Goal: Transaction & Acquisition: Purchase product/service

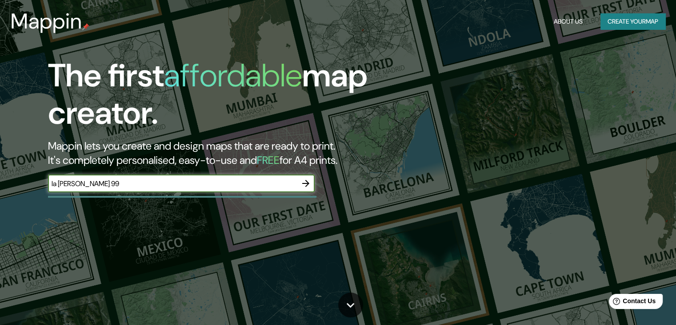
type input "la encinas 99"
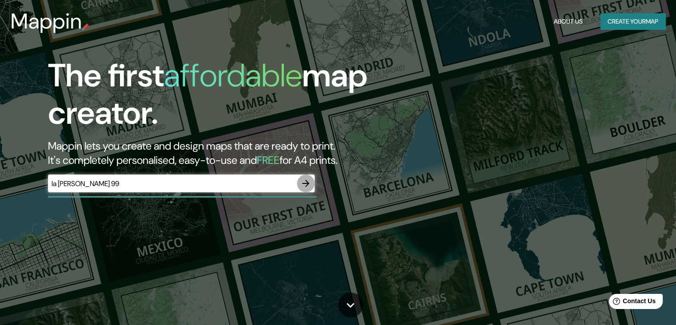
click at [301, 183] on button "button" at bounding box center [306, 183] width 18 height 18
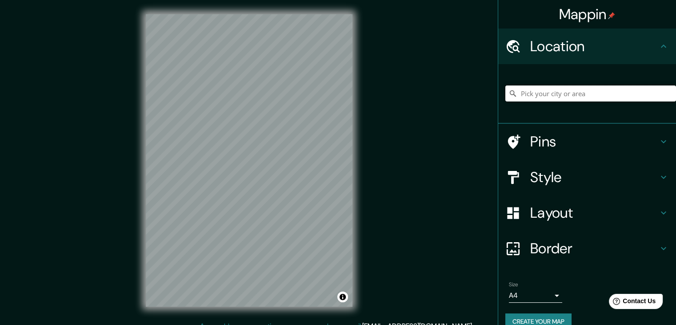
click at [568, 89] on input "Pick your city or area" at bounding box center [591, 93] width 171 height 16
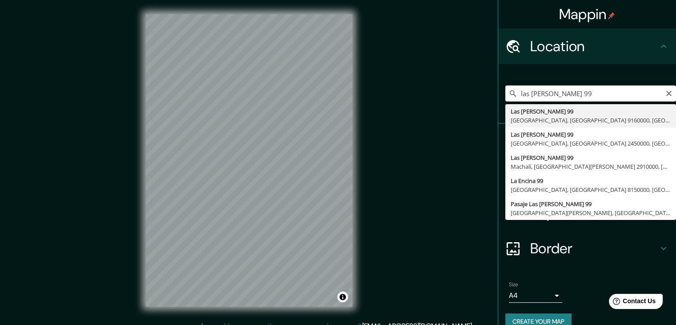
type input "[STREET_ADDRESS][PERSON_NAME]"
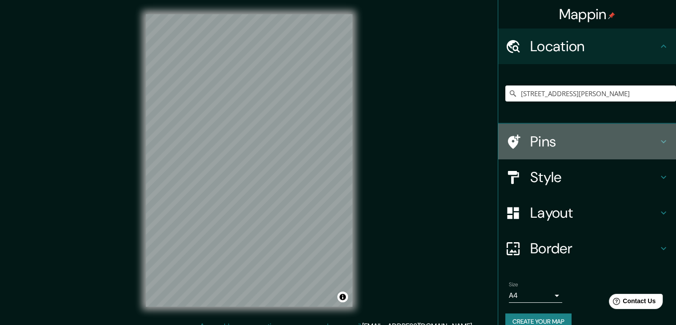
click at [541, 140] on h4 "Pins" at bounding box center [595, 142] width 128 height 18
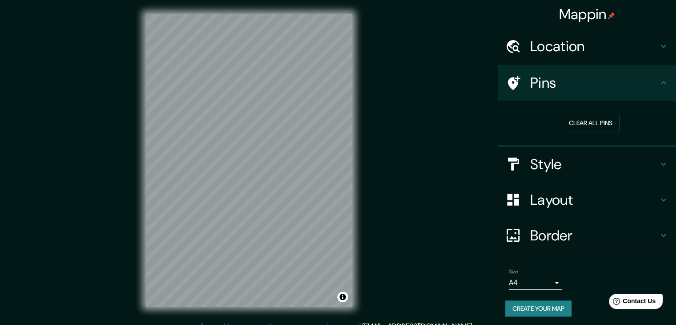
click at [588, 165] on h4 "Style" at bounding box center [595, 164] width 128 height 18
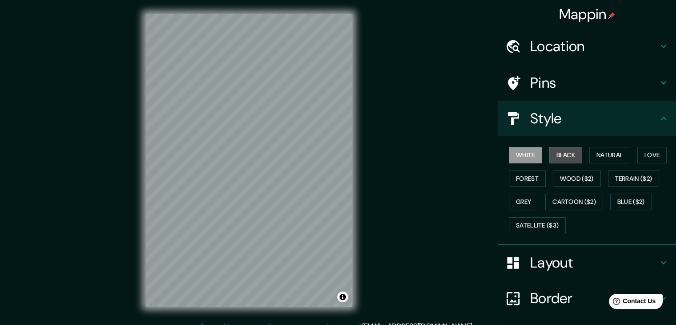
click at [566, 158] on button "Black" at bounding box center [566, 155] width 33 height 16
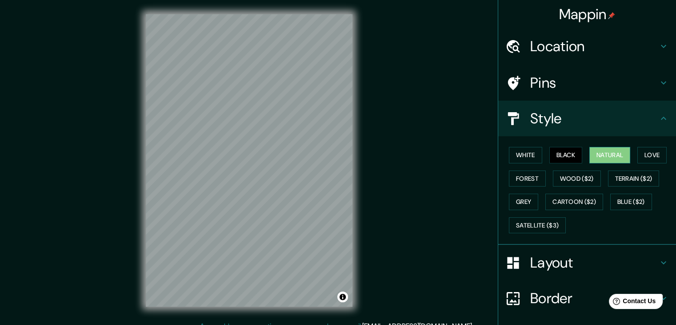
click at [610, 156] on button "Natural" at bounding box center [610, 155] width 41 height 16
click at [642, 157] on button "Love" at bounding box center [652, 155] width 29 height 16
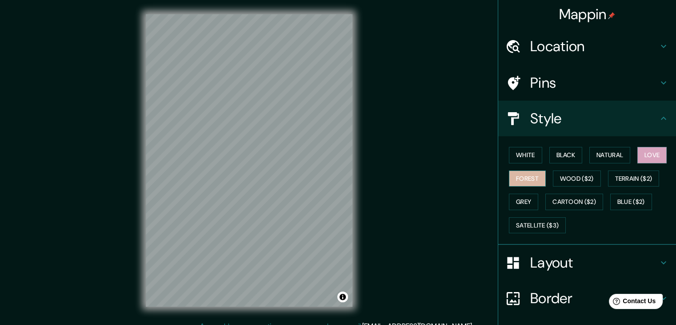
click at [532, 176] on button "Forest" at bounding box center [527, 178] width 37 height 16
click at [566, 180] on button "Wood ($2)" at bounding box center [577, 178] width 48 height 16
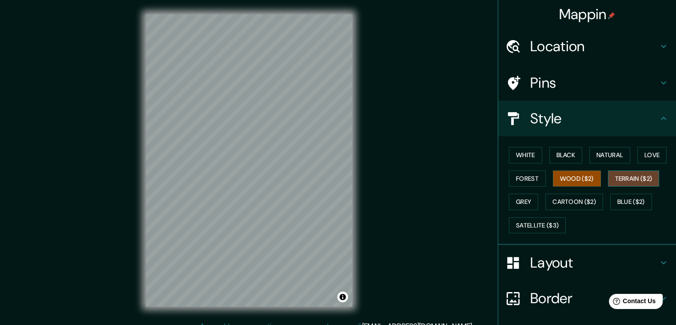
click at [618, 181] on button "Terrain ($2)" at bounding box center [634, 178] width 52 height 16
click at [576, 181] on button "Wood ($2)" at bounding box center [577, 178] width 48 height 16
click at [524, 201] on button "Grey" at bounding box center [523, 201] width 29 height 16
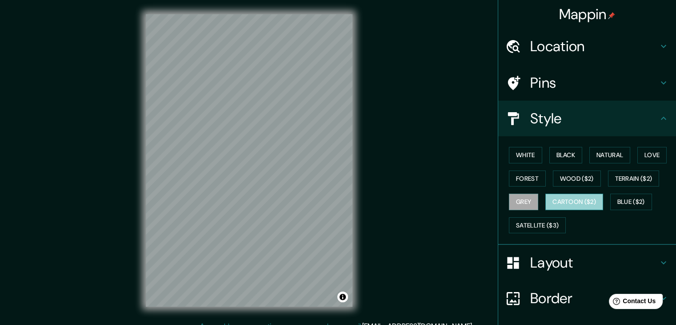
click at [561, 204] on button "Cartoon ($2)" at bounding box center [575, 201] width 58 height 16
click at [623, 204] on button "Blue ($2)" at bounding box center [632, 201] width 42 height 16
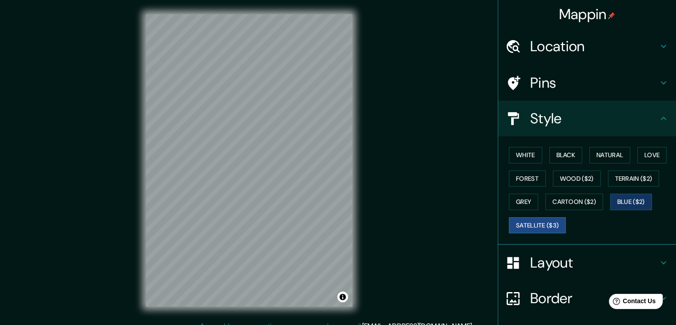
click at [535, 222] on button "Satellite ($3)" at bounding box center [537, 225] width 57 height 16
click at [520, 201] on button "Grey" at bounding box center [523, 201] width 29 height 16
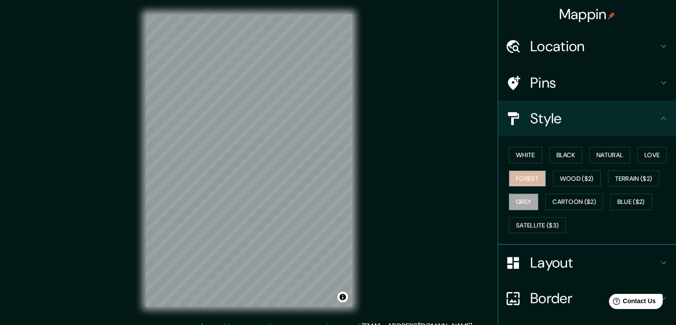
click at [520, 180] on button "Forest" at bounding box center [527, 178] width 37 height 16
click at [659, 155] on button "Love" at bounding box center [652, 155] width 29 height 16
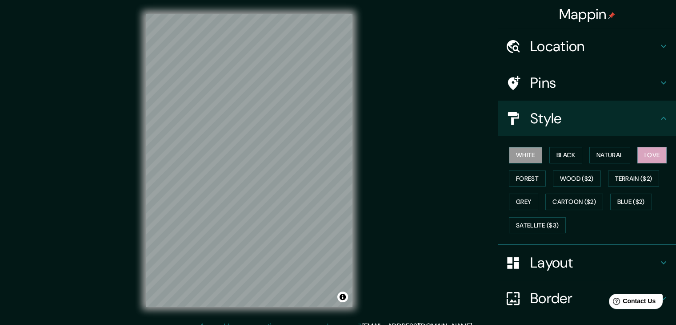
click at [518, 150] on button "White" at bounding box center [525, 155] width 33 height 16
click at [559, 151] on button "Black" at bounding box center [566, 155] width 33 height 16
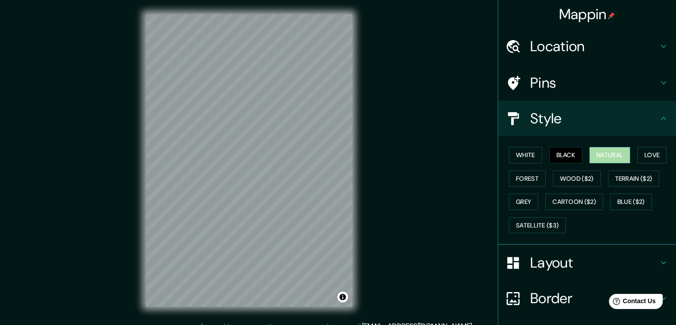
click at [598, 154] on button "Natural" at bounding box center [610, 155] width 41 height 16
click at [656, 155] on button "Love" at bounding box center [652, 155] width 29 height 16
click at [568, 255] on h4 "Layout" at bounding box center [595, 263] width 128 height 18
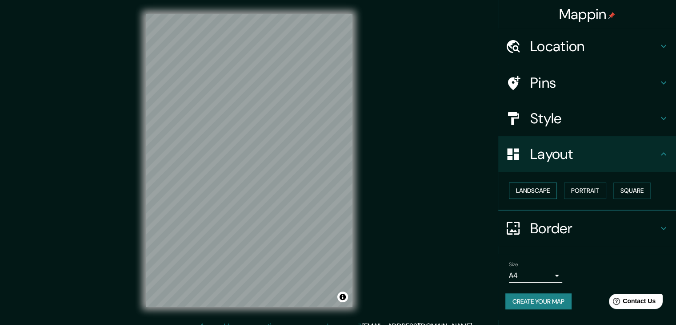
click at [542, 193] on button "Landscape" at bounding box center [533, 190] width 48 height 16
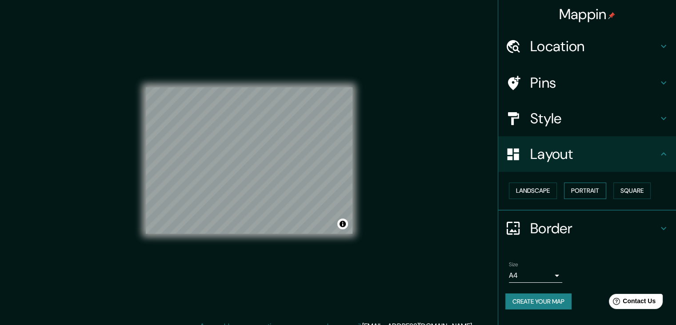
click at [589, 193] on button "Portrait" at bounding box center [585, 190] width 42 height 16
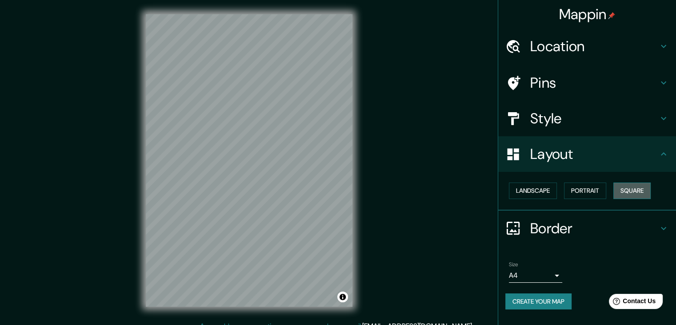
click at [648, 192] on button "Square" at bounding box center [632, 190] width 37 height 16
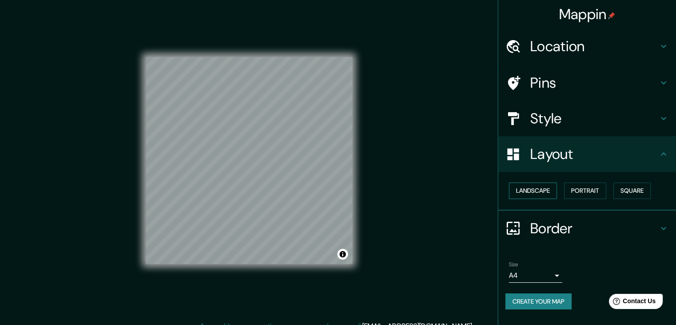
click at [544, 191] on button "Landscape" at bounding box center [533, 190] width 48 height 16
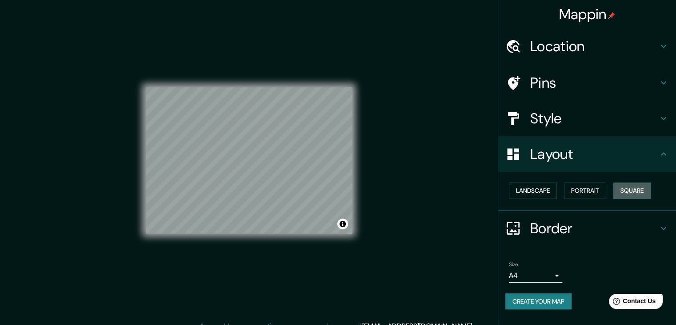
click at [617, 191] on button "Square" at bounding box center [632, 190] width 37 height 16
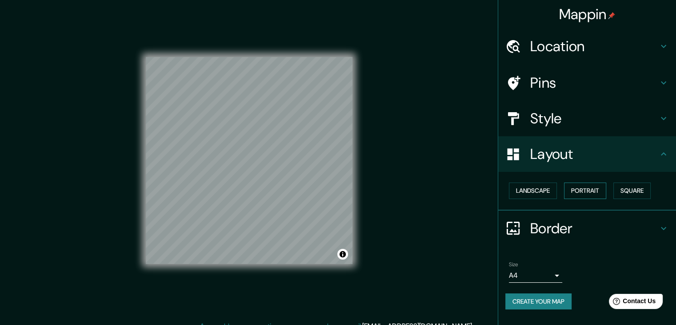
click at [576, 191] on button "Portrait" at bounding box center [585, 190] width 42 height 16
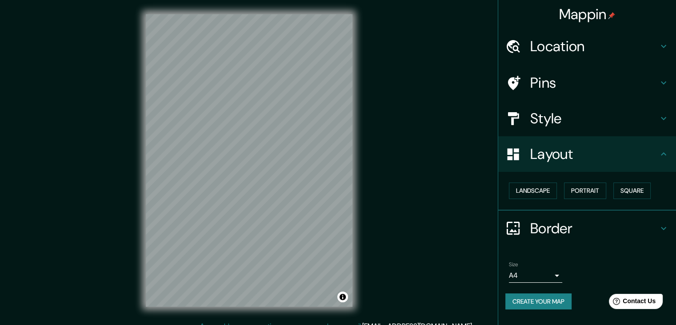
click at [562, 231] on h4 "Border" at bounding box center [595, 228] width 128 height 18
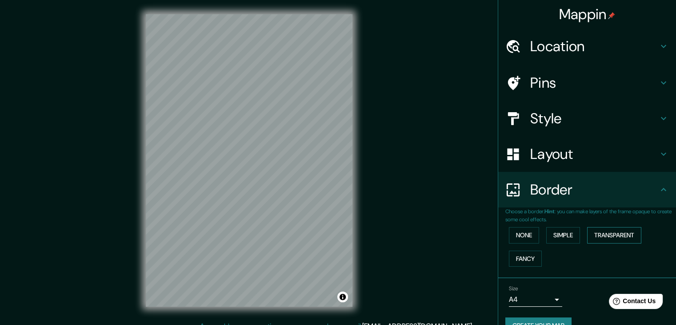
click at [596, 237] on button "Transparent" at bounding box center [615, 235] width 54 height 16
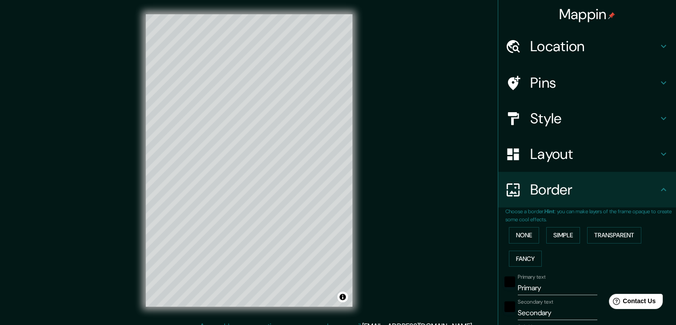
click at [579, 237] on div "None Simple Transparent Fancy" at bounding box center [591, 246] width 171 height 47
click at [562, 237] on button "Simple" at bounding box center [564, 235] width 34 height 16
click at [516, 235] on button "None" at bounding box center [524, 235] width 30 height 16
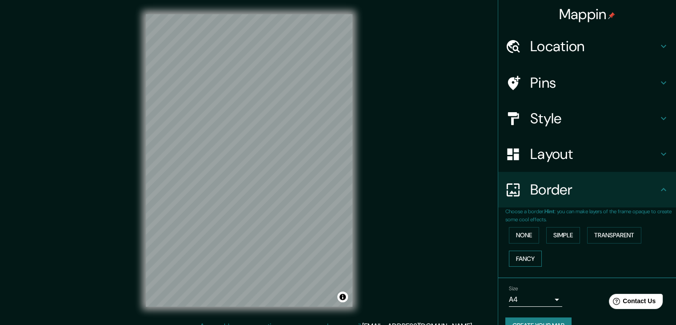
click at [521, 255] on button "Fancy" at bounding box center [525, 258] width 33 height 16
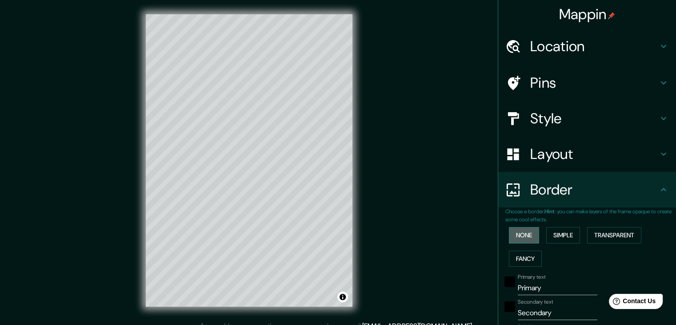
click at [515, 241] on button "None" at bounding box center [524, 235] width 30 height 16
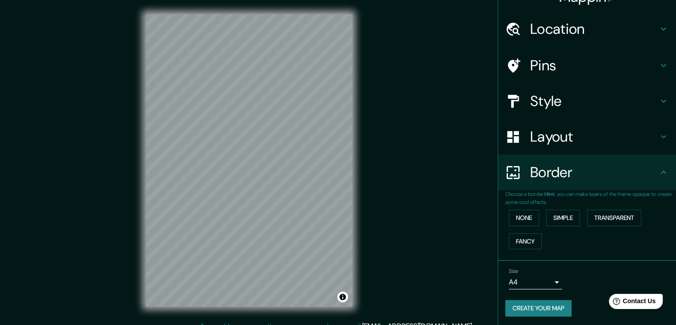
scroll to position [19, 0]
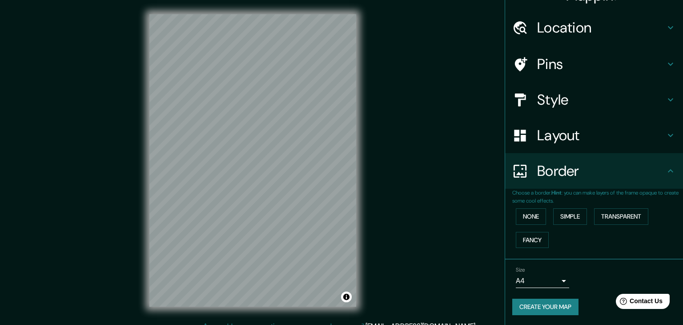
click at [518, 279] on body "Mappin Location Las Encinas 99, Estación Central, Región Metropolitana de Santi…" at bounding box center [341, 162] width 683 height 325
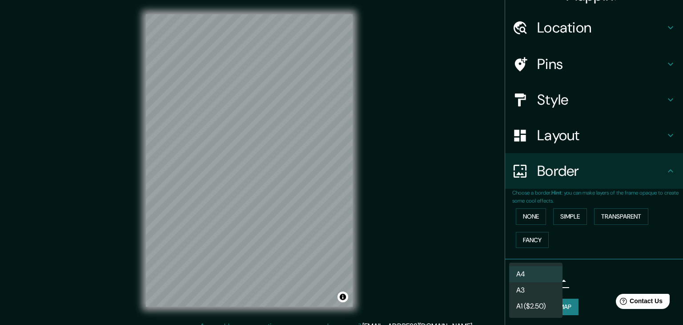
click at [542, 285] on li "A3" at bounding box center [535, 290] width 53 height 16
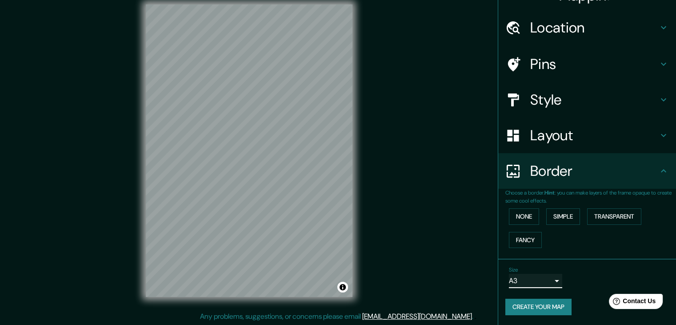
scroll to position [10, 0]
click at [542, 307] on button "Create your map" at bounding box center [539, 306] width 66 height 16
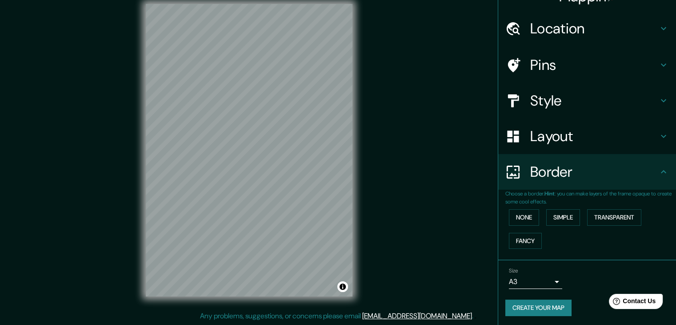
scroll to position [19, 0]
click at [542, 301] on button "Create your map" at bounding box center [539, 306] width 66 height 16
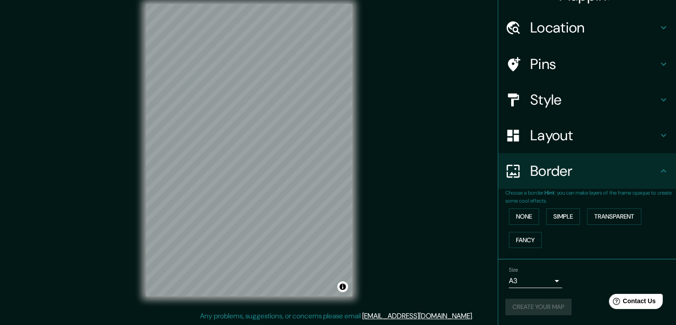
drag, startPoint x: 354, startPoint y: 257, endPoint x: 395, endPoint y: 202, distance: 68.3
click at [395, 202] on div "Mappin Location Las Encinas 99, Estación Central, Región Metropolitana de Santi…" at bounding box center [338, 157] width 676 height 335
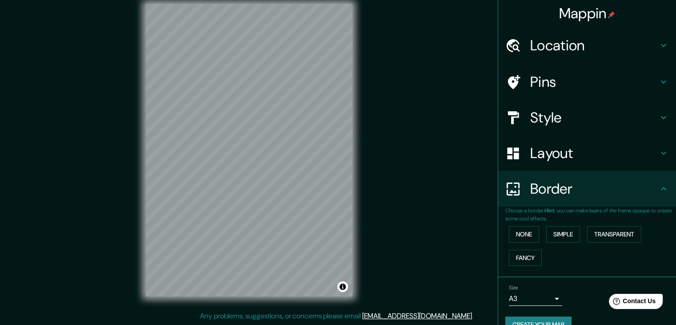
scroll to position [0, 0]
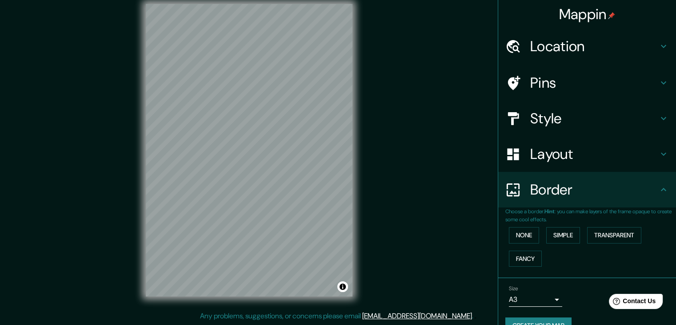
click at [639, 52] on h4 "Location" at bounding box center [595, 46] width 128 height 18
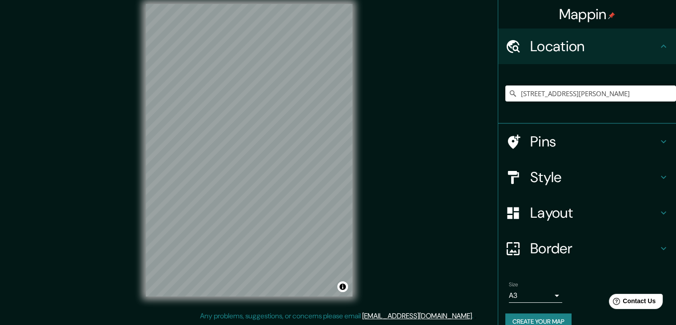
click at [659, 144] on icon at bounding box center [664, 141] width 11 height 11
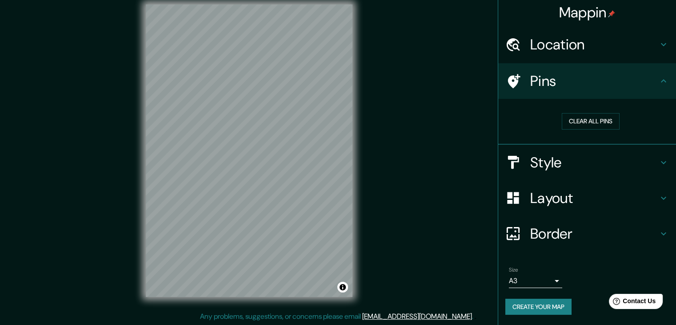
scroll to position [10, 0]
click at [530, 308] on button "Create your map" at bounding box center [539, 306] width 66 height 16
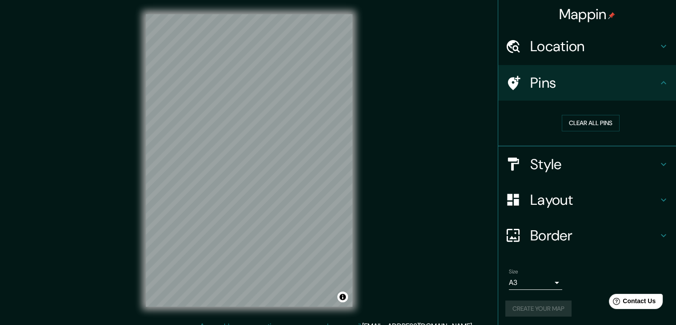
scroll to position [2, 0]
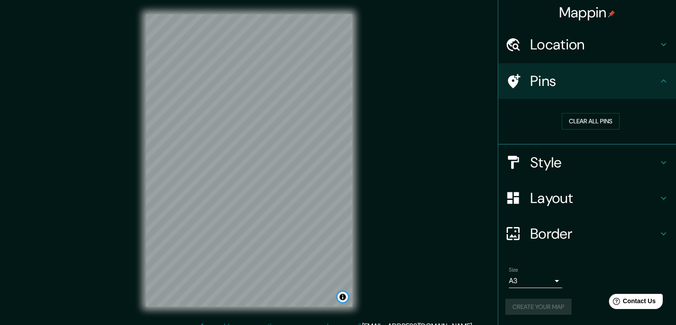
click at [344, 295] on button "Toggle attribution" at bounding box center [343, 296] width 11 height 11
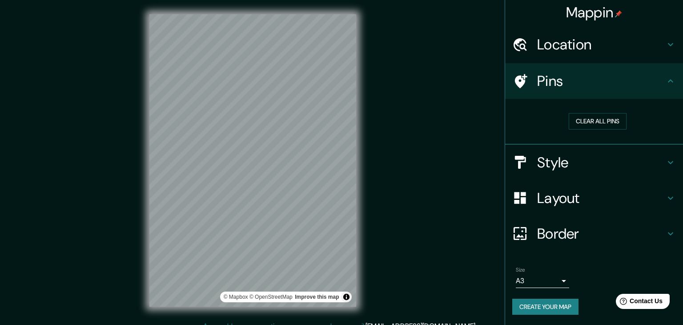
click at [518, 283] on body "Mappin Location Las Encinas 99, Estación Central, Región Metropolitana de Santi…" at bounding box center [341, 162] width 683 height 325
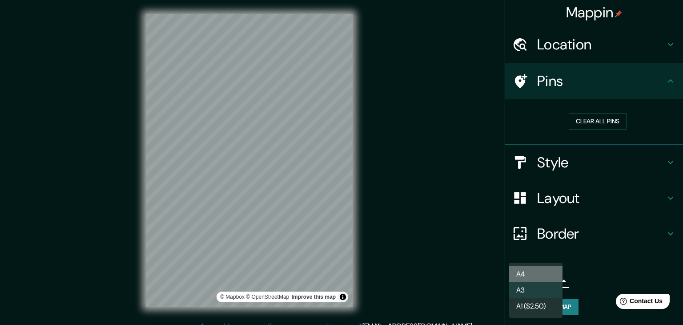
drag, startPoint x: 524, startPoint y: 277, endPoint x: 526, endPoint y: 282, distance: 5.1
click at [525, 277] on li "A4" at bounding box center [535, 274] width 53 height 16
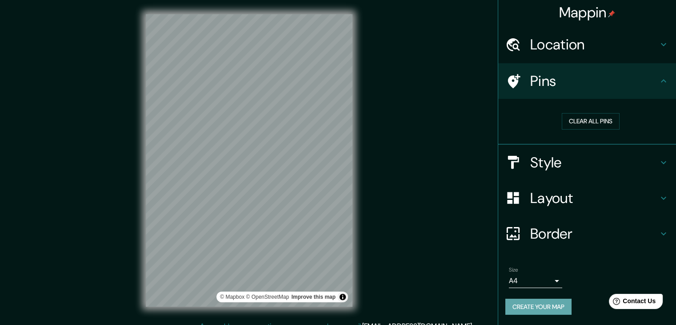
click at [528, 305] on button "Create your map" at bounding box center [539, 306] width 66 height 16
click at [560, 171] on div "Style" at bounding box center [588, 163] width 178 height 36
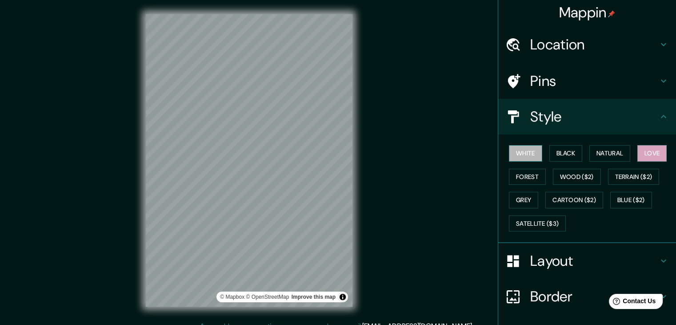
click at [525, 157] on button "White" at bounding box center [525, 153] width 33 height 16
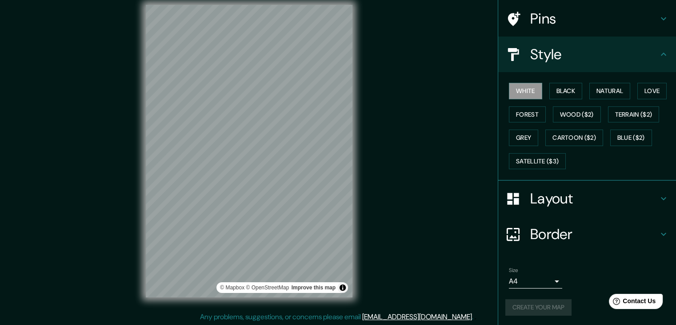
scroll to position [10, 0]
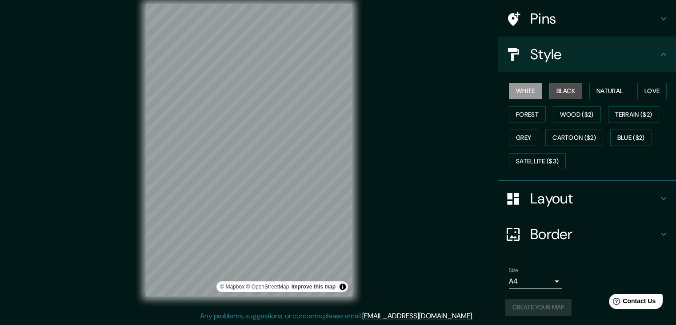
click at [550, 95] on button "Black" at bounding box center [566, 91] width 33 height 16
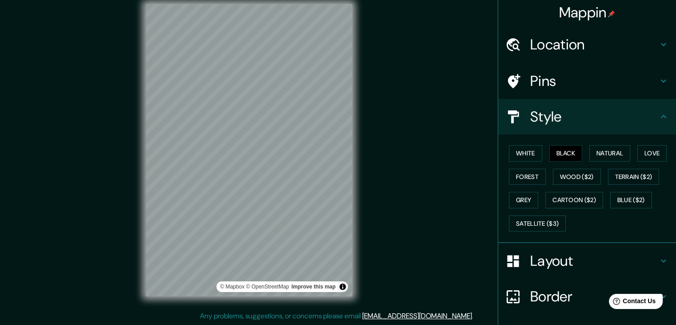
scroll to position [0, 0]
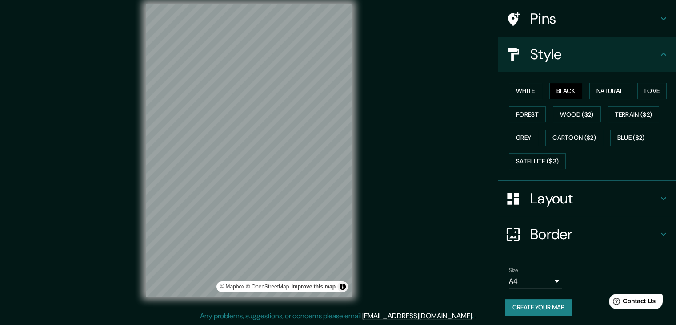
click at [561, 230] on h4 "Border" at bounding box center [595, 234] width 128 height 18
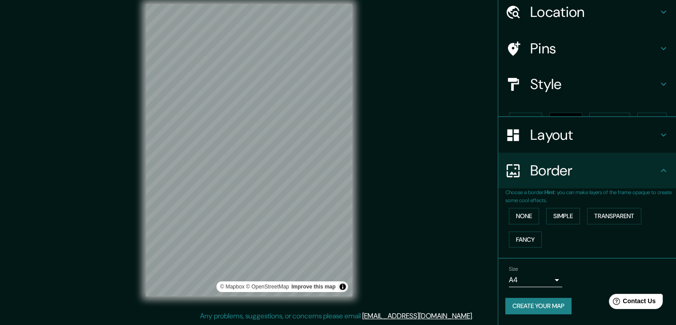
scroll to position [19, 0]
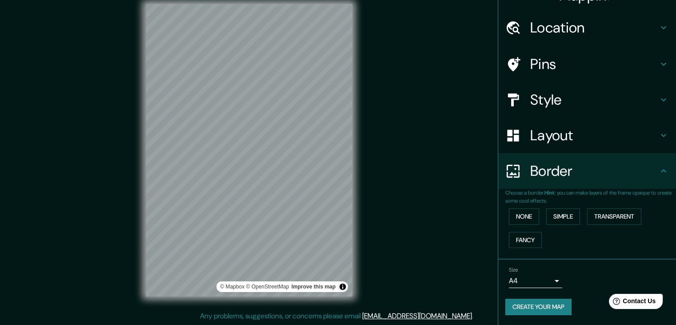
click at [556, 130] on h4 "Layout" at bounding box center [595, 135] width 128 height 18
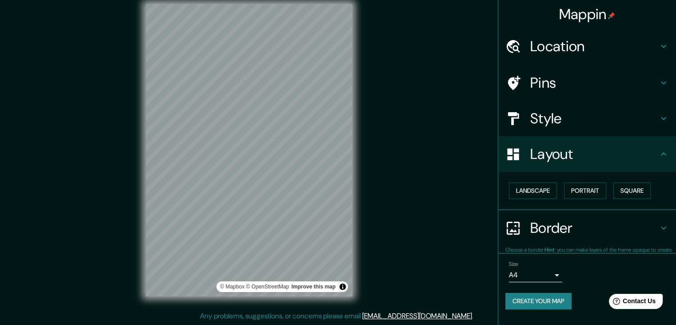
scroll to position [0, 0]
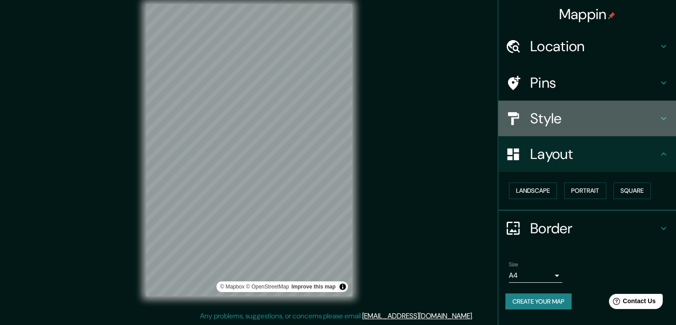
click at [556, 117] on h4 "Style" at bounding box center [595, 118] width 128 height 18
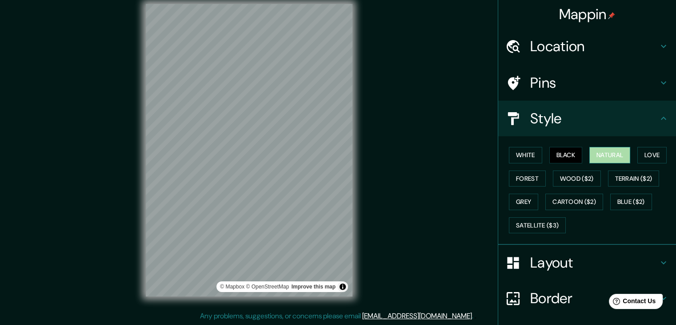
click at [601, 152] on button "Natural" at bounding box center [610, 155] width 41 height 16
click at [648, 156] on button "Love" at bounding box center [652, 155] width 29 height 16
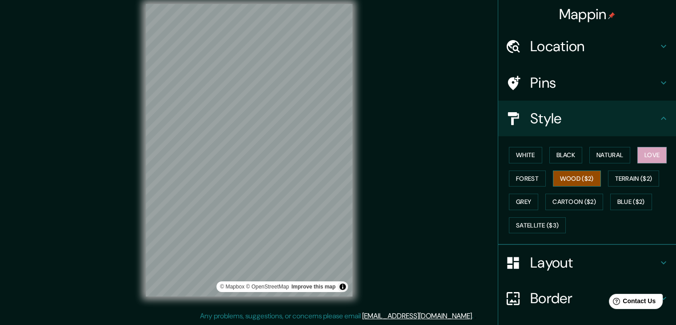
click at [553, 177] on button "Wood ($2)" at bounding box center [577, 178] width 48 height 16
click at [616, 181] on button "Terrain ($2)" at bounding box center [634, 178] width 52 height 16
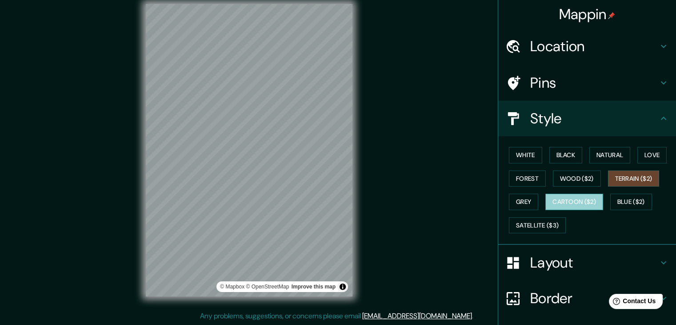
click at [578, 201] on button "Cartoon ($2)" at bounding box center [575, 201] width 58 height 16
click at [527, 200] on button "Grey" at bounding box center [523, 201] width 29 height 16
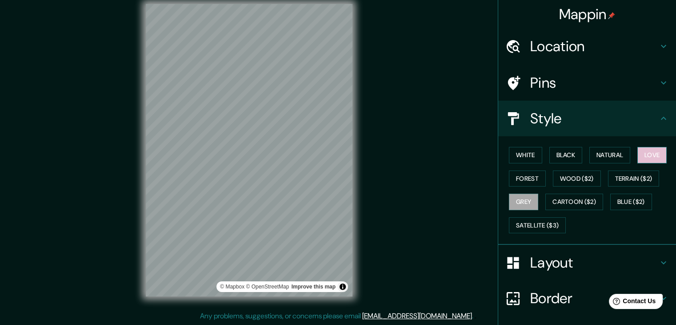
click at [640, 156] on button "Love" at bounding box center [652, 155] width 29 height 16
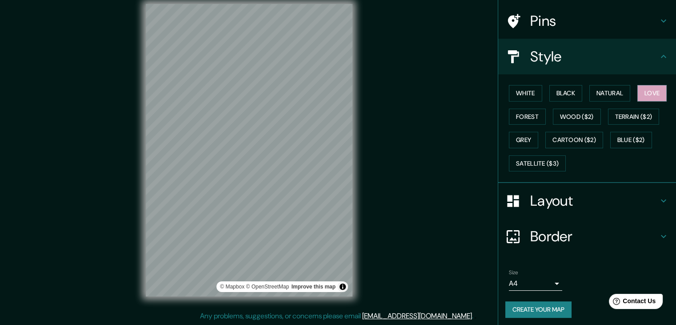
scroll to position [64, 0]
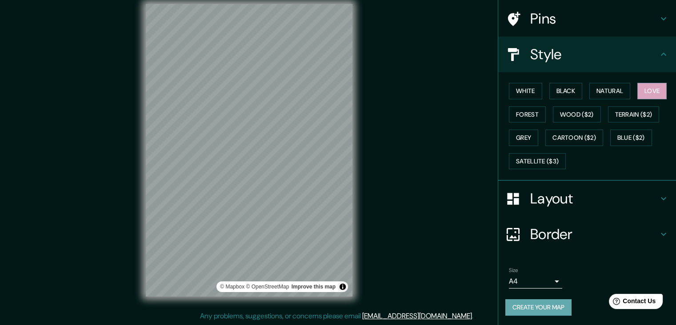
click at [520, 311] on button "Create your map" at bounding box center [539, 307] width 66 height 16
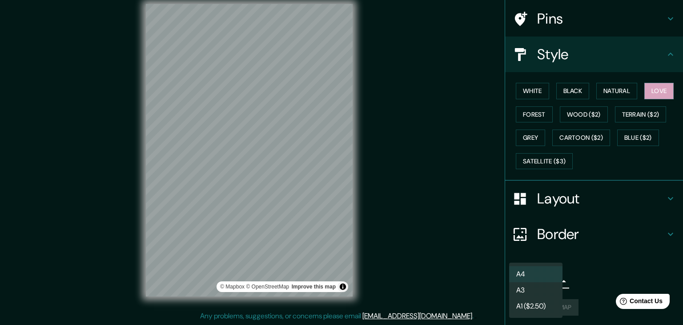
click at [527, 280] on body "Mappin Location Las Encinas 99, Estación Central, Región Metropolitana de Santi…" at bounding box center [341, 152] width 683 height 325
click at [528, 285] on li "A3" at bounding box center [535, 290] width 53 height 16
type input "a4"
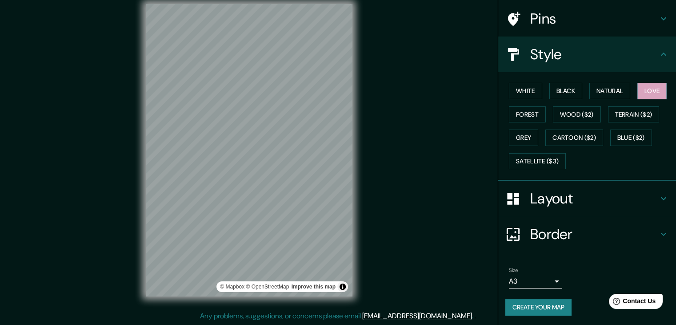
drag, startPoint x: 529, startPoint y: 302, endPoint x: 535, endPoint y: 302, distance: 6.2
click at [535, 302] on button "Create your map" at bounding box center [539, 307] width 66 height 16
click at [535, 302] on div "Create your map" at bounding box center [588, 307] width 164 height 16
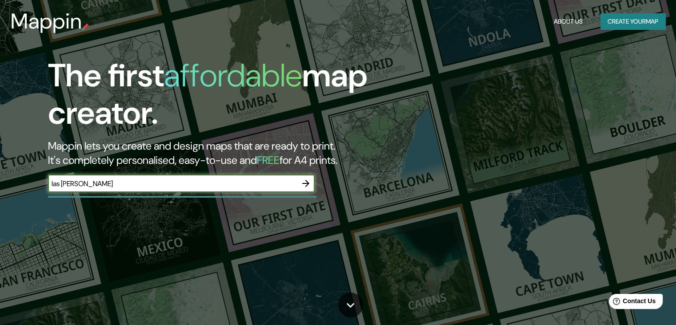
type input "las [PERSON_NAME]"
click at [640, 21] on button "Create your map" at bounding box center [633, 21] width 65 height 16
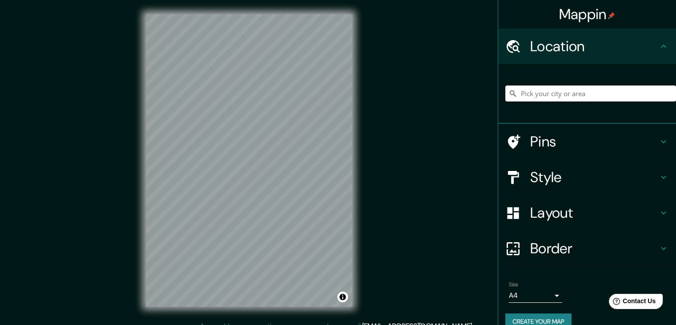
click at [539, 92] on input "Pick your city or area" at bounding box center [591, 93] width 171 height 16
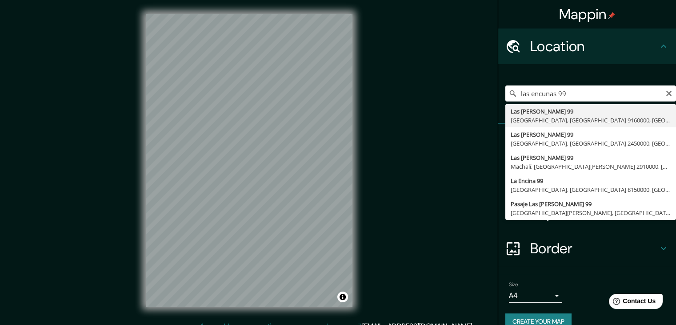
type input "[STREET_ADDRESS][PERSON_NAME]"
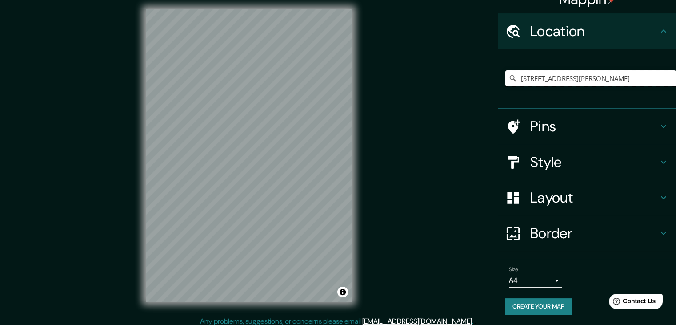
scroll to position [10, 0]
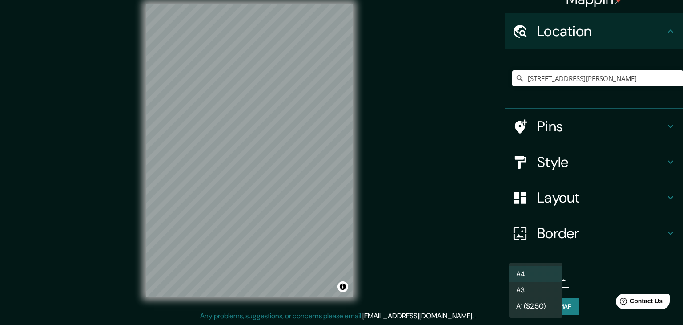
click at [522, 282] on body "Mappin Location [STREET_ADDRESS][PERSON_NAME] Pins Style Layout Border Choose a…" at bounding box center [341, 152] width 683 height 325
click at [523, 289] on li "A3" at bounding box center [535, 290] width 53 height 16
type input "a4"
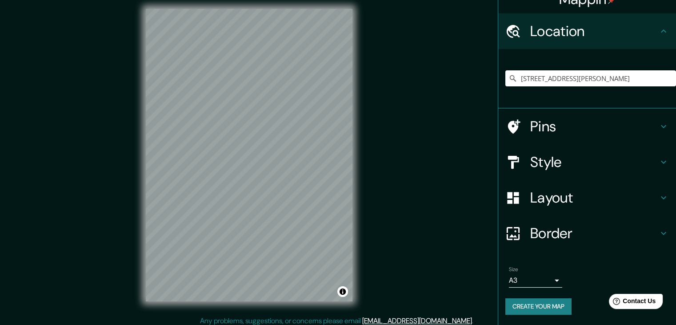
scroll to position [0, 0]
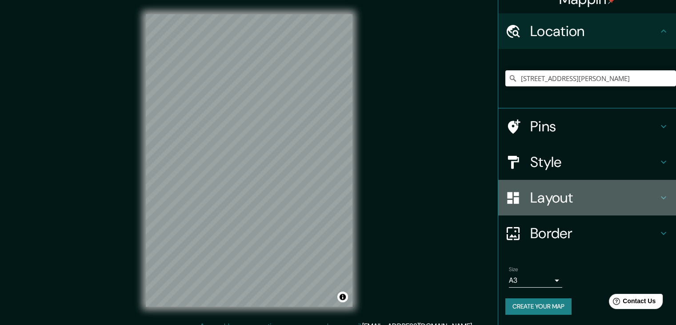
click at [628, 196] on h4 "Layout" at bounding box center [595, 198] width 128 height 18
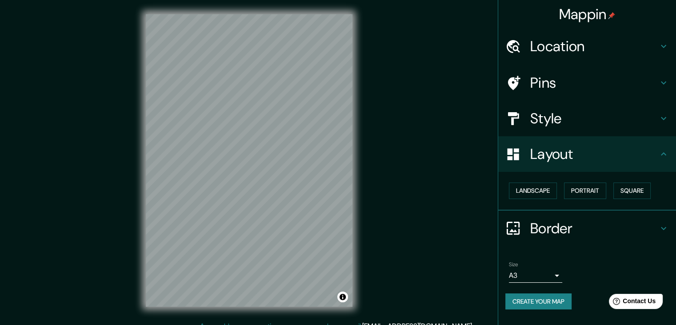
click at [629, 219] on h4 "Border" at bounding box center [595, 228] width 128 height 18
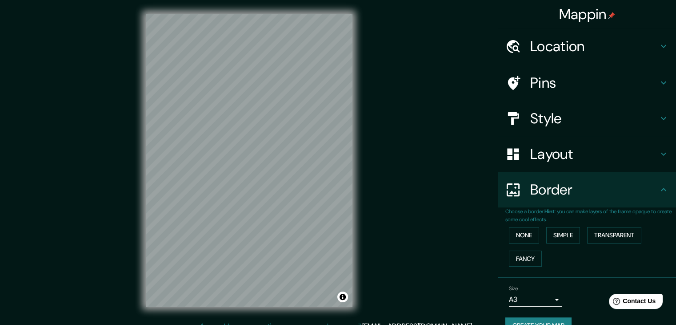
click at [635, 124] on h4 "Style" at bounding box center [595, 118] width 128 height 18
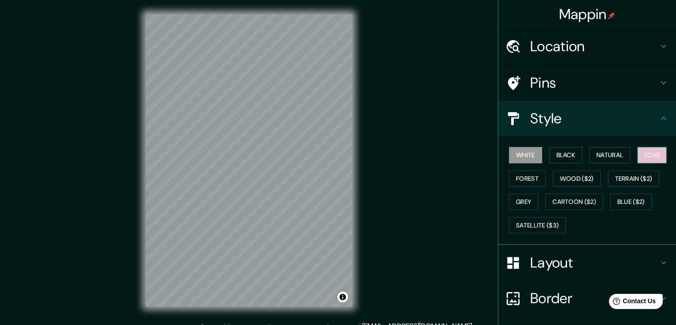
click at [648, 155] on button "Love" at bounding box center [652, 155] width 29 height 16
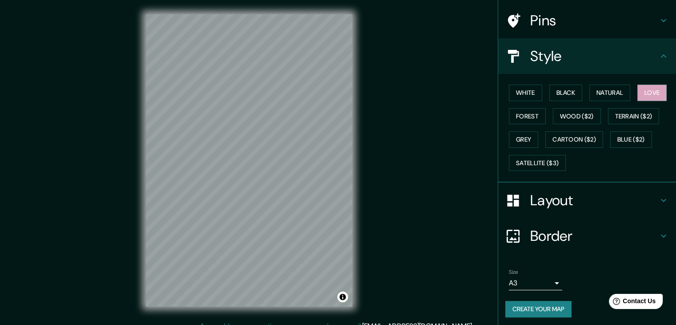
scroll to position [64, 0]
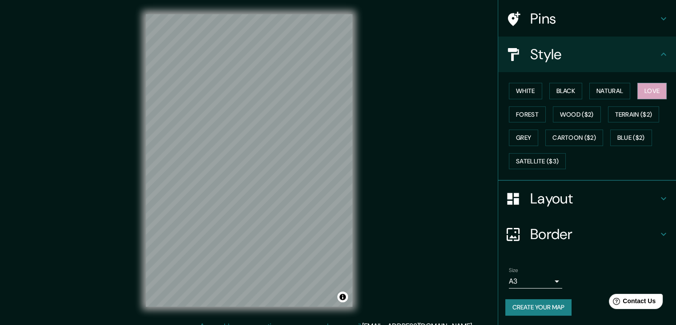
click at [525, 308] on button "Create your map" at bounding box center [539, 307] width 66 height 16
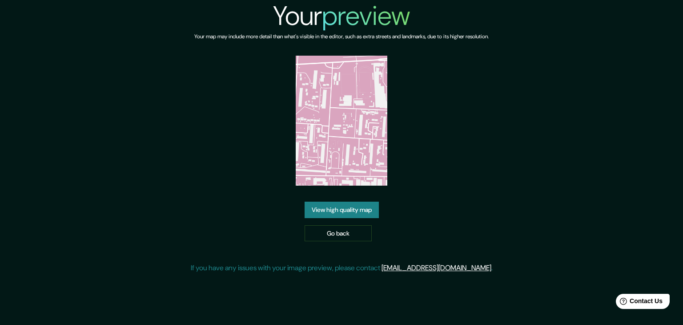
click at [355, 212] on link "View high quality map" at bounding box center [342, 209] width 74 height 16
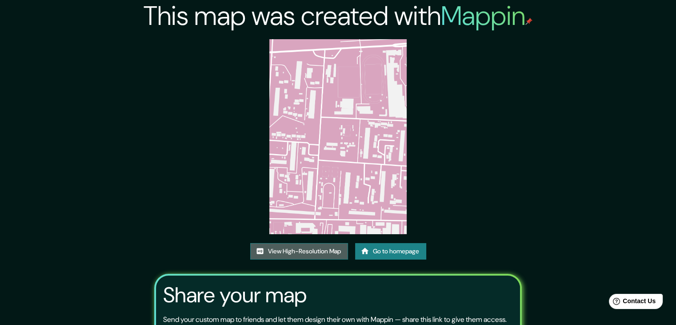
click at [317, 246] on link "View High-Resolution Map" at bounding box center [299, 251] width 98 height 16
click at [314, 251] on link "View High-Resolution Map" at bounding box center [299, 251] width 98 height 16
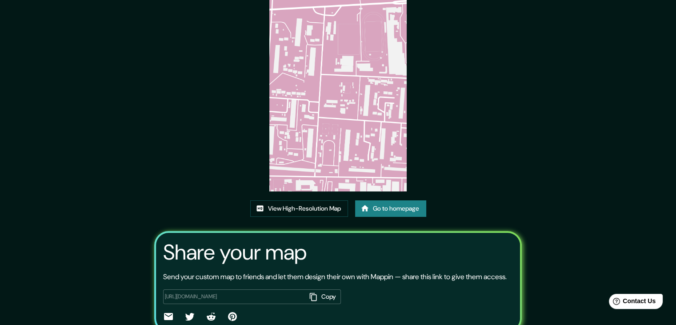
scroll to position [93, 0]
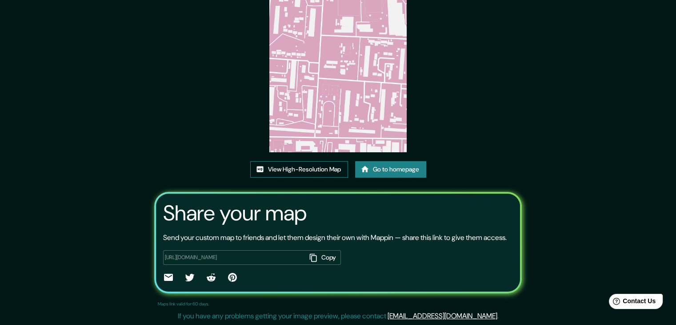
click at [303, 161] on link "View High-Resolution Map" at bounding box center [299, 169] width 98 height 16
click at [348, 125] on img at bounding box center [339, 54] width 138 height 195
click at [325, 258] on button "Copy" at bounding box center [323, 257] width 35 height 15
